Goal: Transaction & Acquisition: Purchase product/service

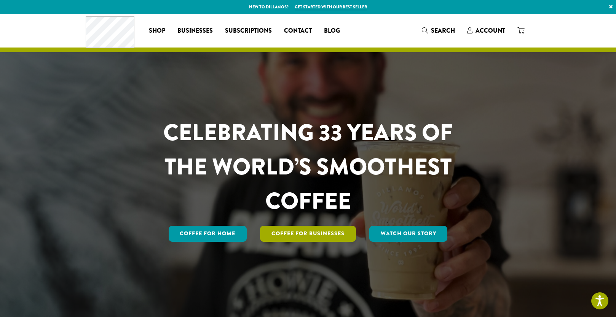
click at [310, 230] on link "Coffee For Businesses" at bounding box center [308, 234] width 96 height 16
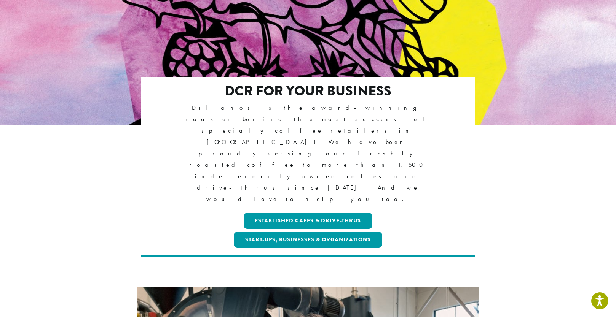
scroll to position [114, 0]
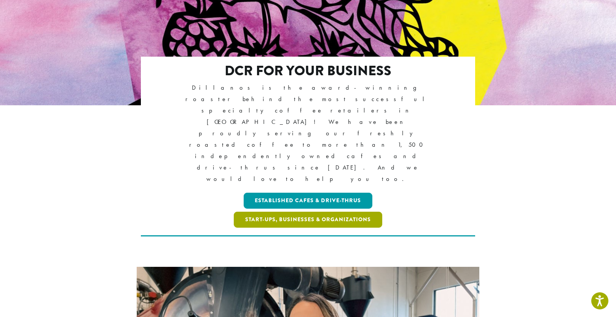
click at [318, 212] on link "Start-ups, Businesses & Organizations" at bounding box center [308, 220] width 148 height 16
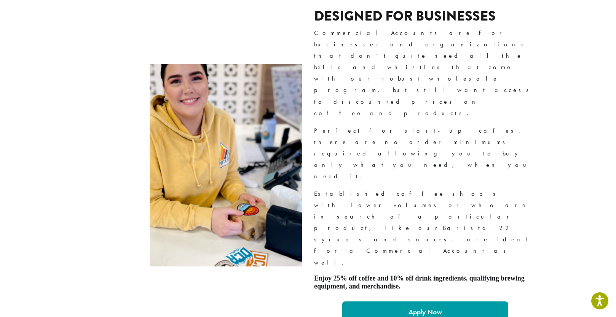
scroll to position [495, 0]
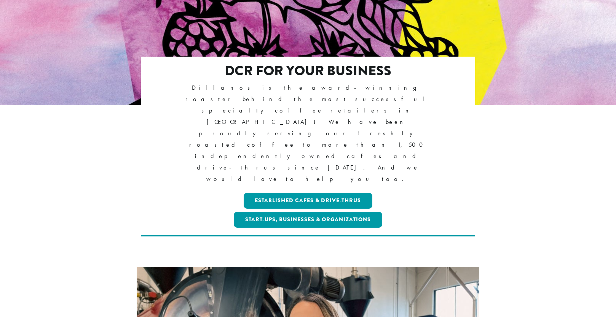
scroll to position [114, 0]
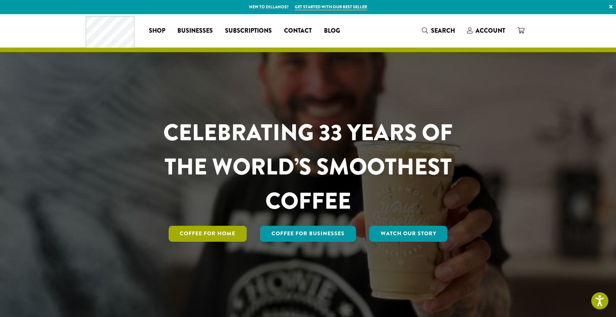
click at [223, 237] on link "Coffee for Home" at bounding box center [208, 234] width 78 height 16
click at [216, 235] on link "Coffee for Home" at bounding box center [208, 234] width 78 height 16
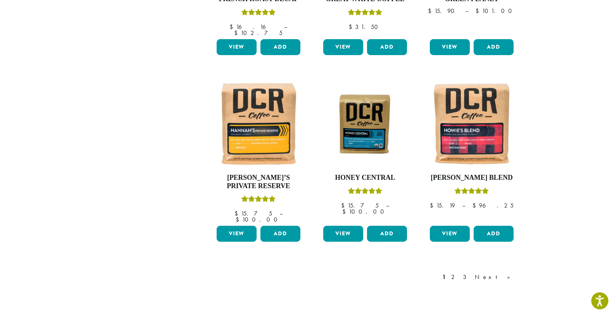
scroll to position [583, 0]
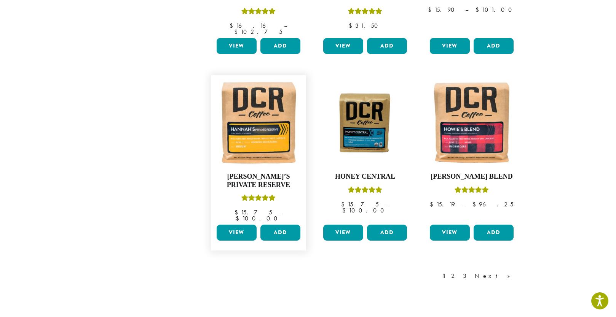
click at [239, 225] on link "View" at bounding box center [236, 233] width 40 height 16
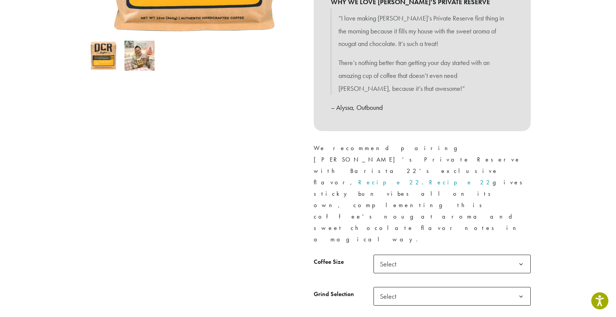
scroll to position [241, 0]
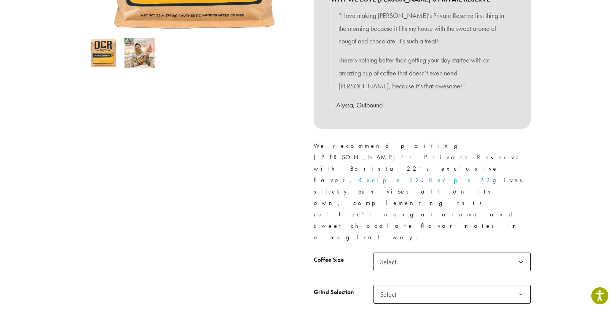
click at [523, 253] on b at bounding box center [520, 262] width 19 height 19
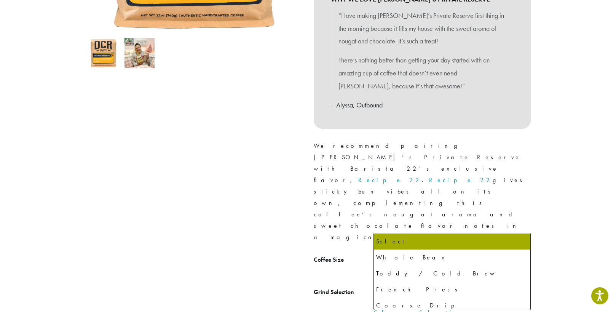
click at [522, 285] on b at bounding box center [520, 294] width 19 height 19
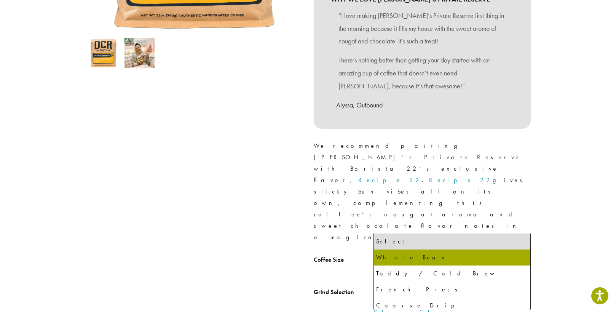
select select "**********"
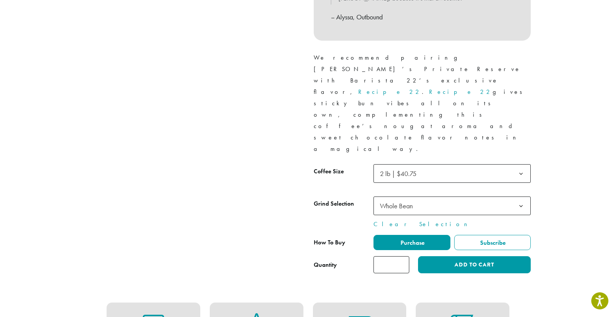
scroll to position [279, 0]
